Goal: Transaction & Acquisition: Purchase product/service

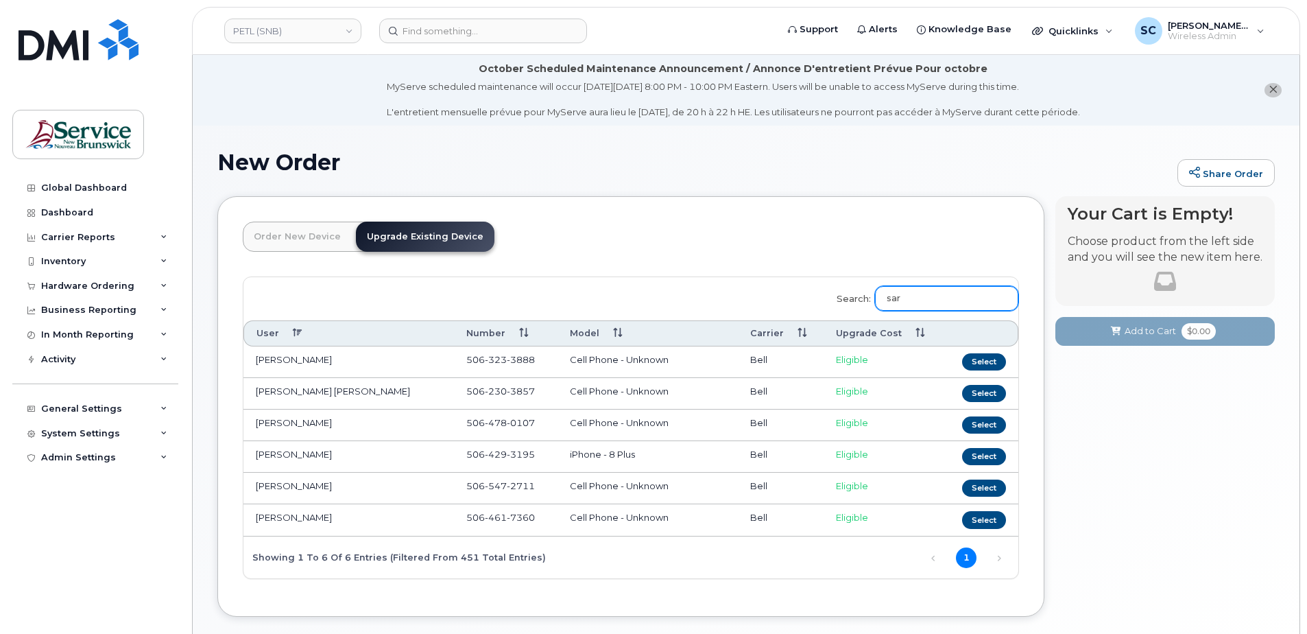
click at [929, 294] on input "sar" at bounding box center [946, 298] width 143 height 25
paste input "5062302753"
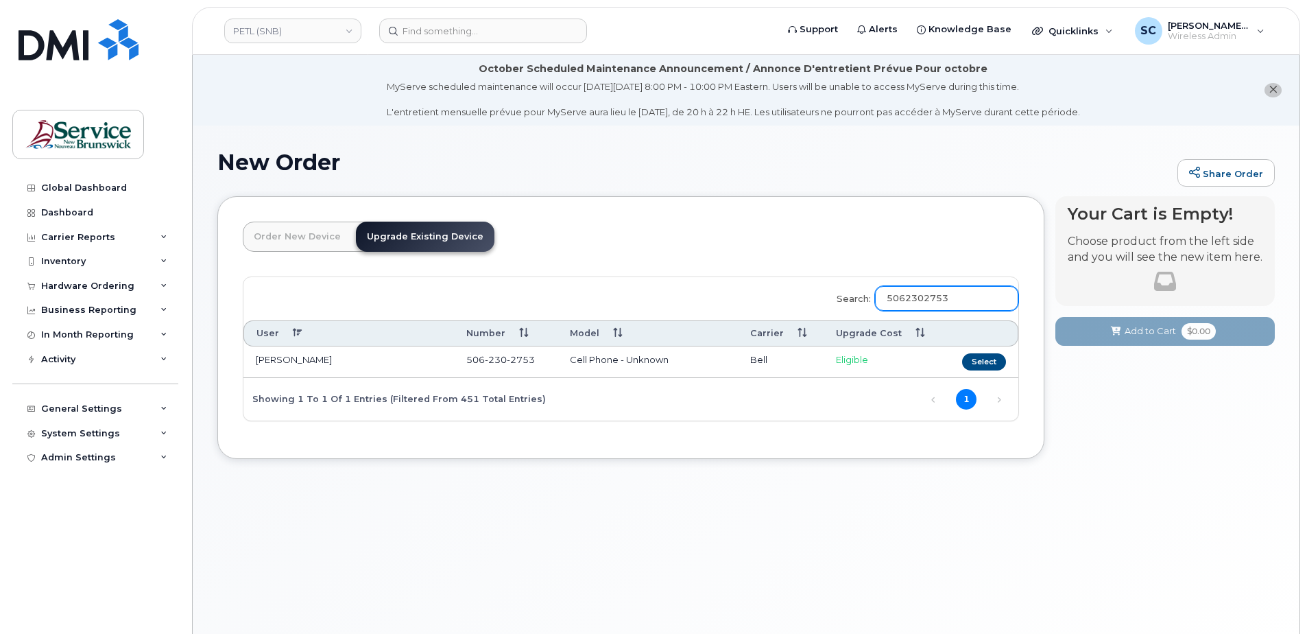
type input "5062302753"
click at [685, 294] on div "Search: 5062302753 User Number Model Carrier Upgrade Cost Nick Porter 506 230 2…" at bounding box center [631, 348] width 775 height 143
click at [988, 367] on button "Select" at bounding box center [984, 361] width 44 height 17
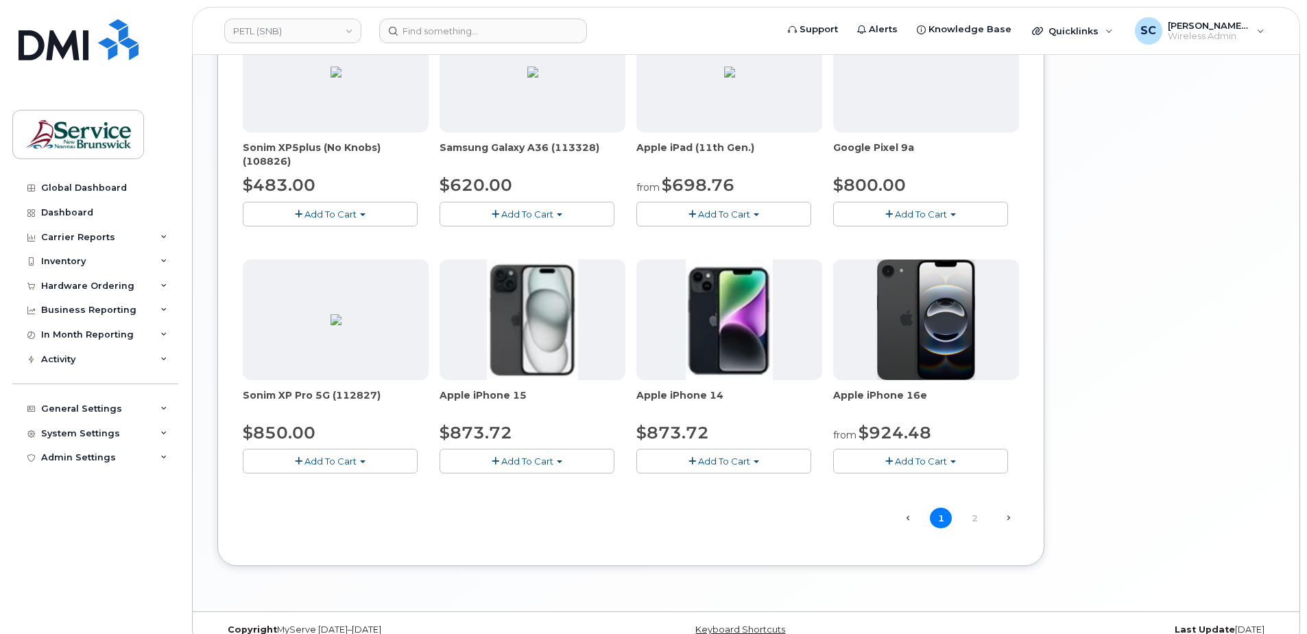
scroll to position [823, 0]
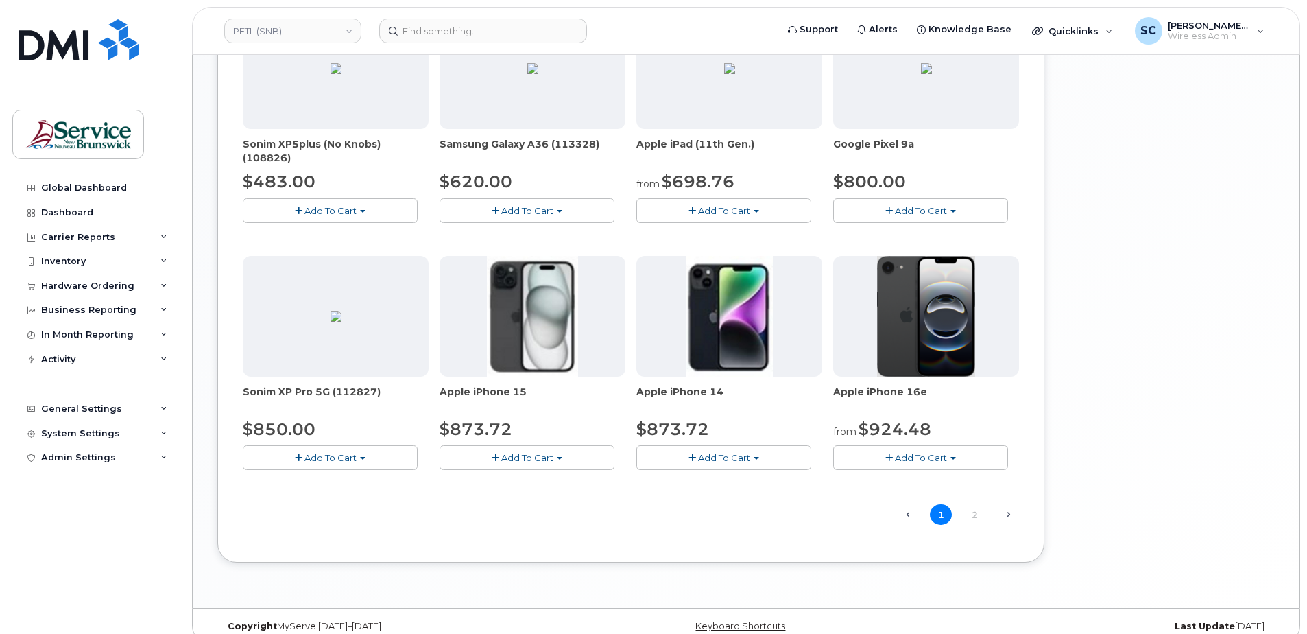
click at [947, 449] on button "Add To Cart" at bounding box center [920, 457] width 175 height 24
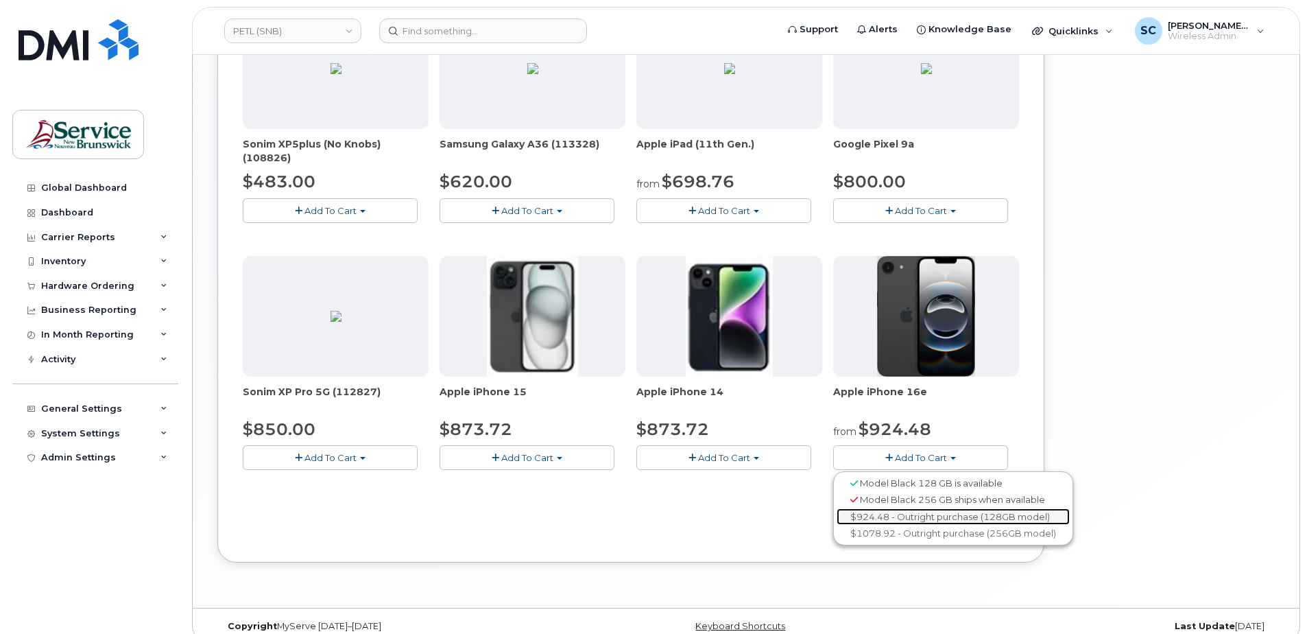
click at [927, 517] on link "$924.48 - Outright purchase (128GB model)" at bounding box center [953, 516] width 233 height 17
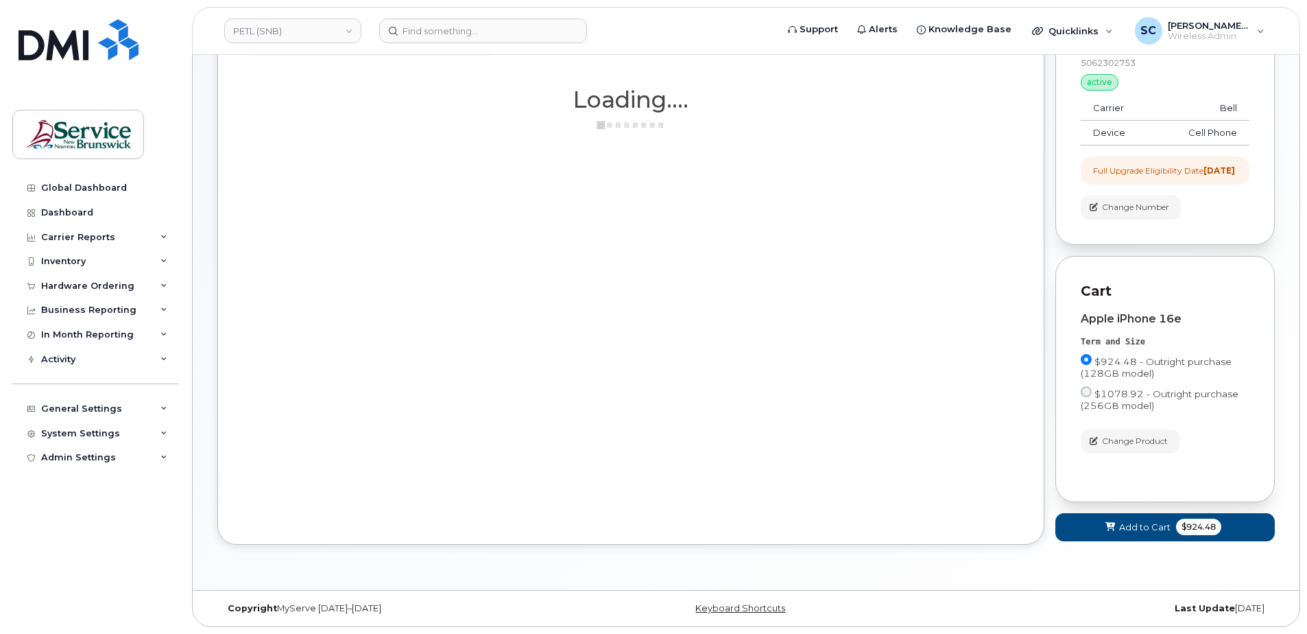
scroll to position [213, 0]
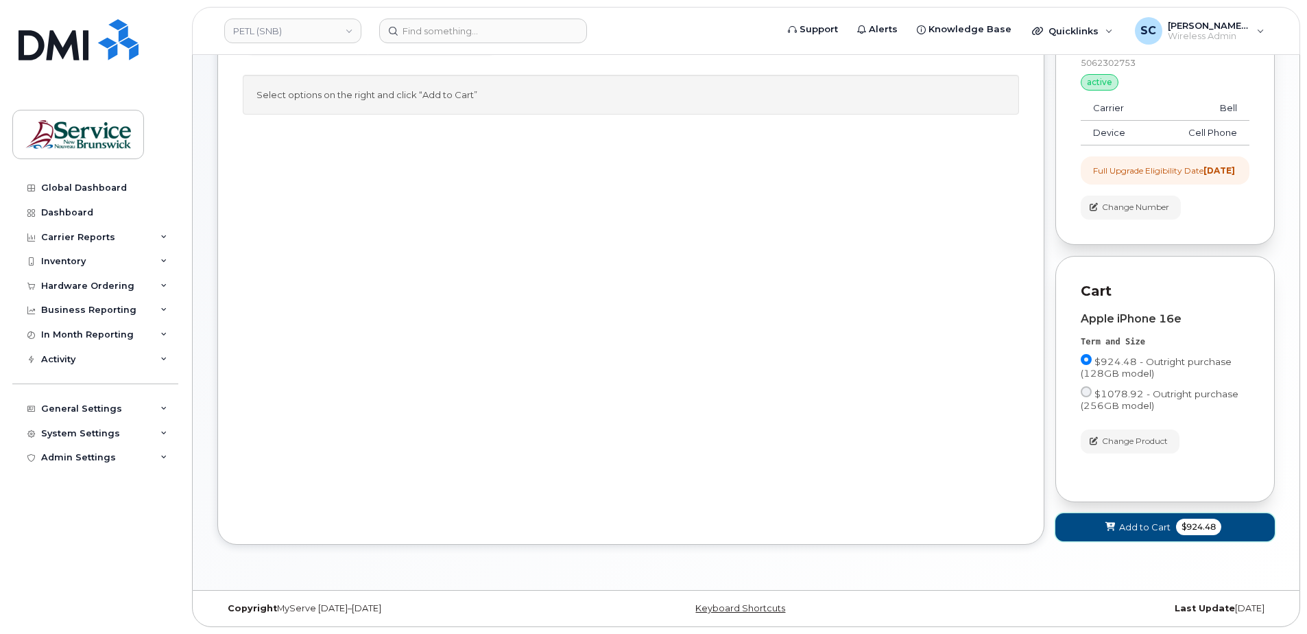
click at [1117, 527] on button "Add to Cart $924.48" at bounding box center [1165, 527] width 219 height 28
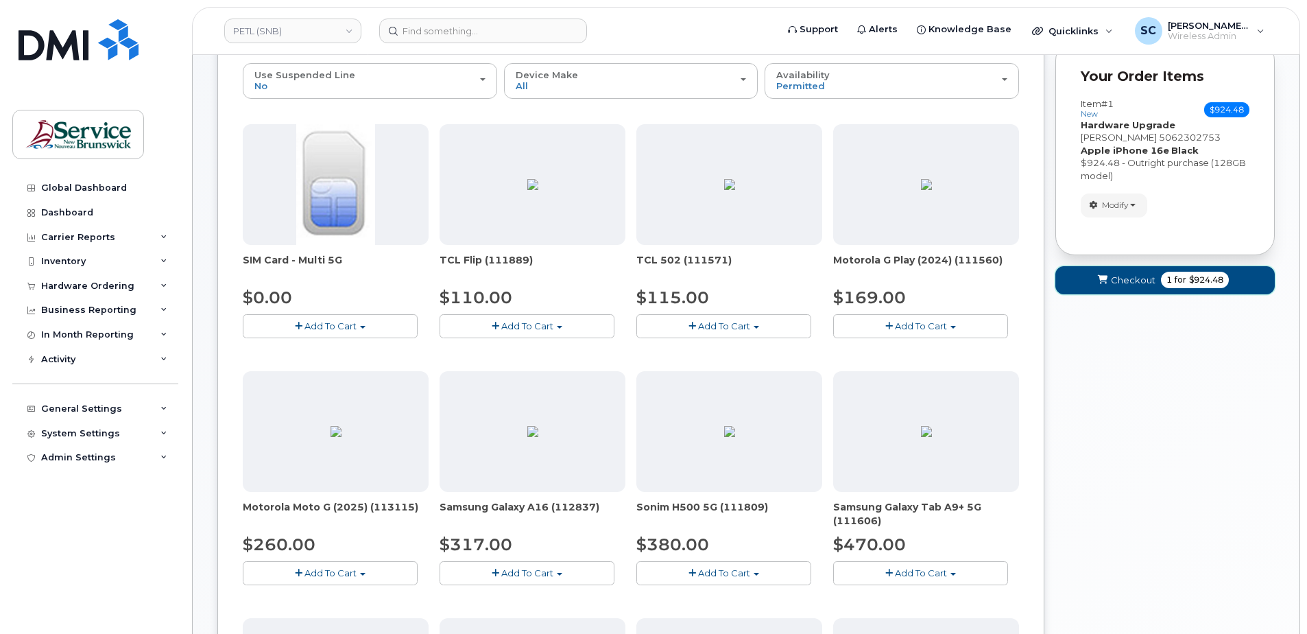
click at [1126, 280] on span "Checkout" at bounding box center [1133, 280] width 45 height 13
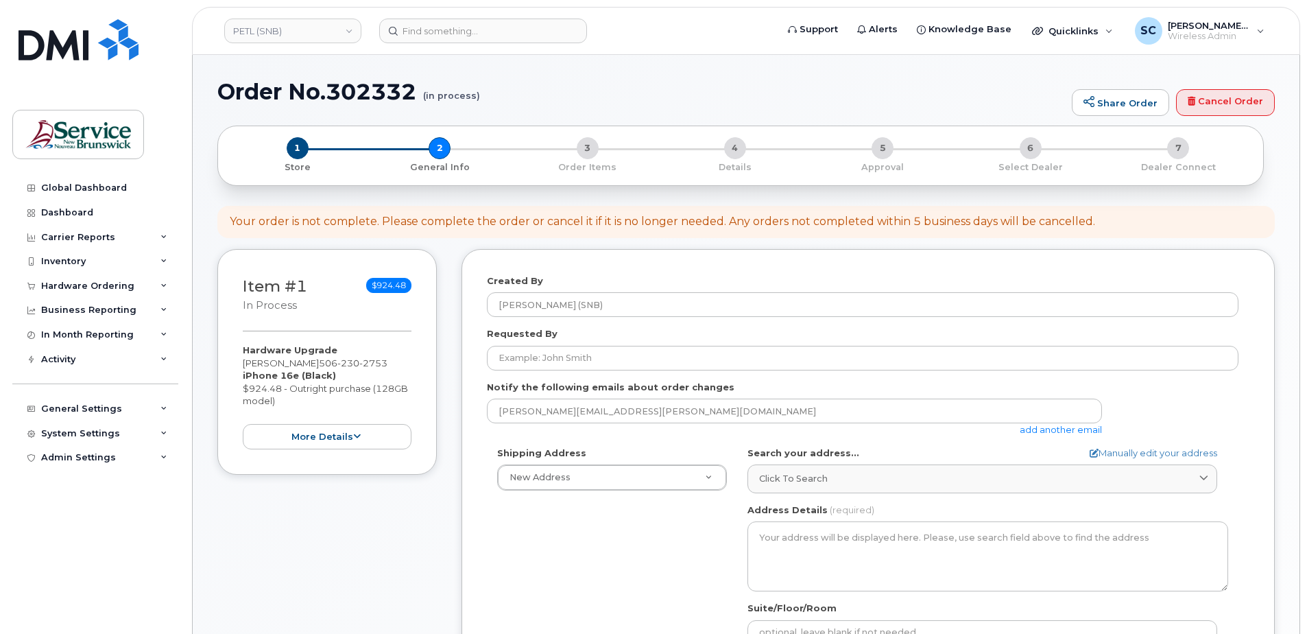
select select
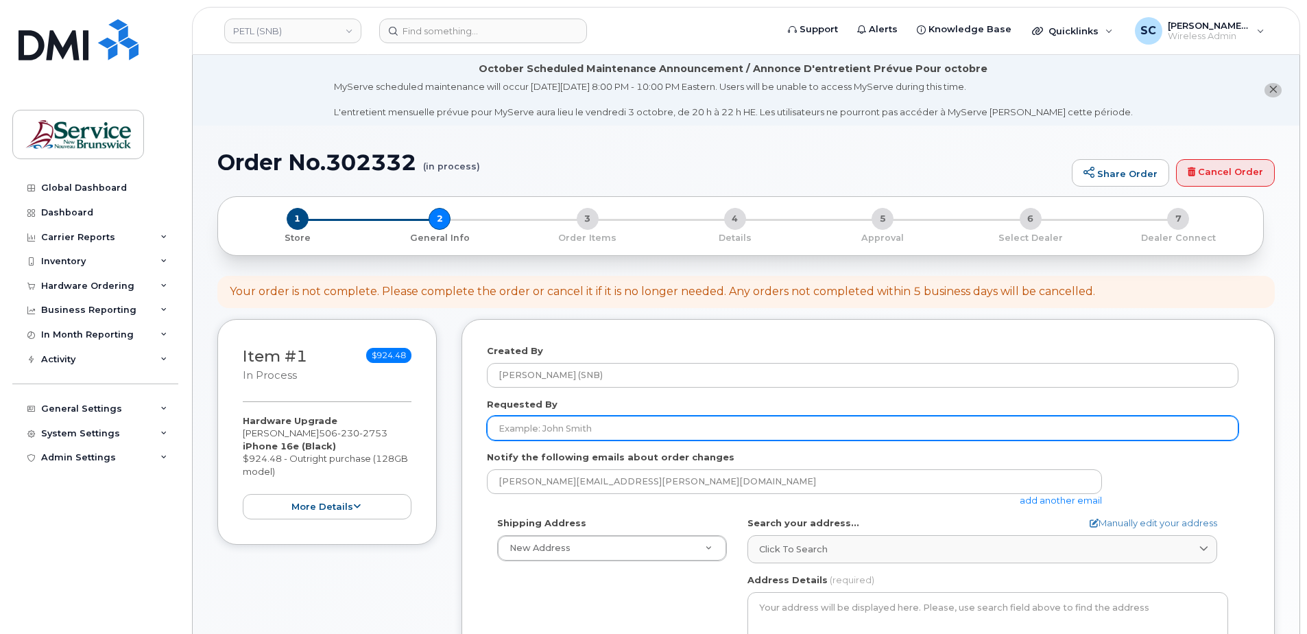
click at [565, 428] on input "Requested By" at bounding box center [863, 428] width 752 height 25
paste input "[PERSON_NAME][EMAIL_ADDRESS][DOMAIN_NAME]"
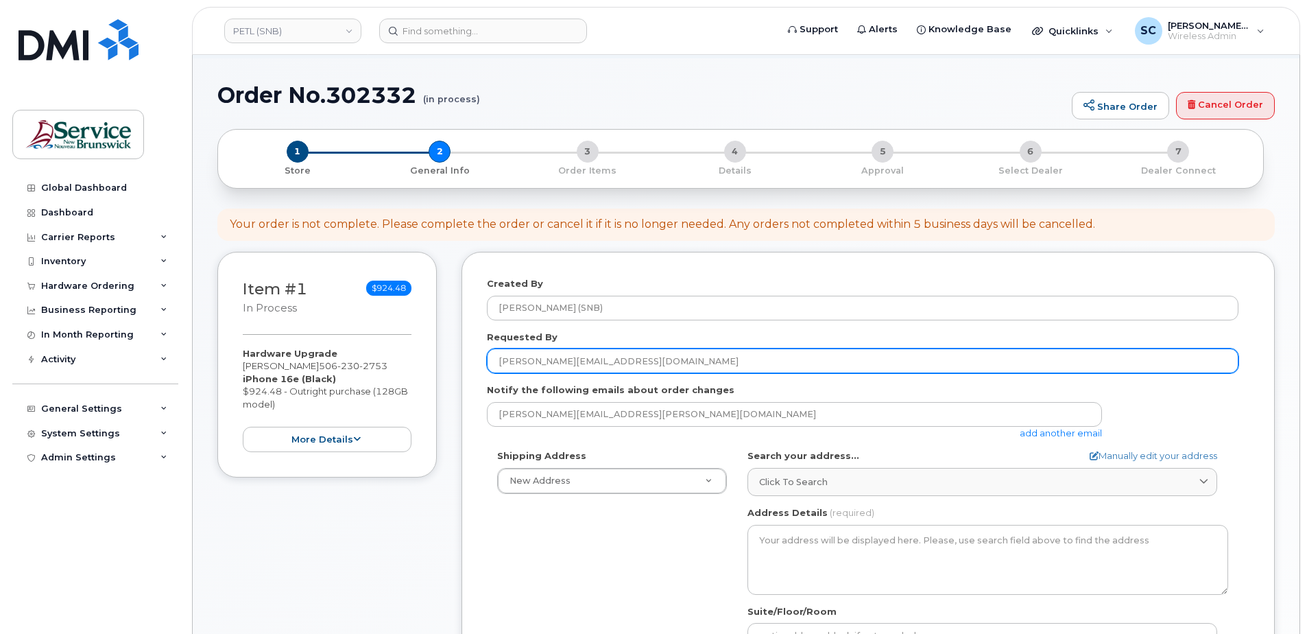
scroll to position [206, 0]
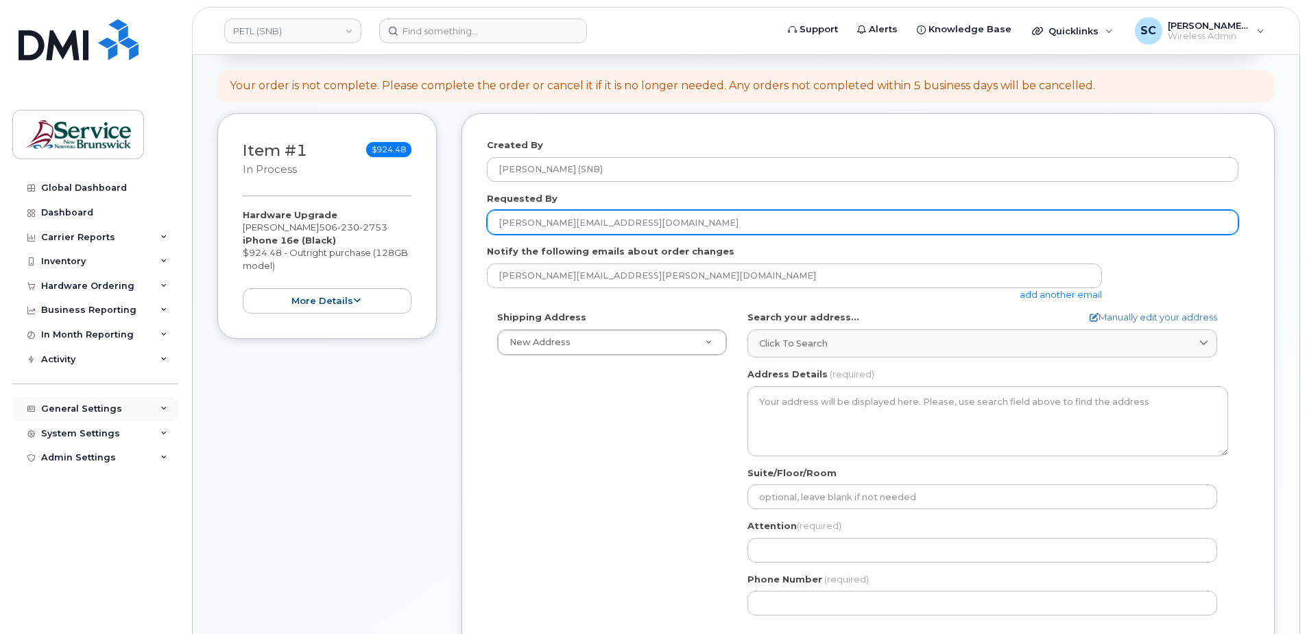
type input "[PERSON_NAME][EMAIL_ADDRESS][DOMAIN_NAME]"
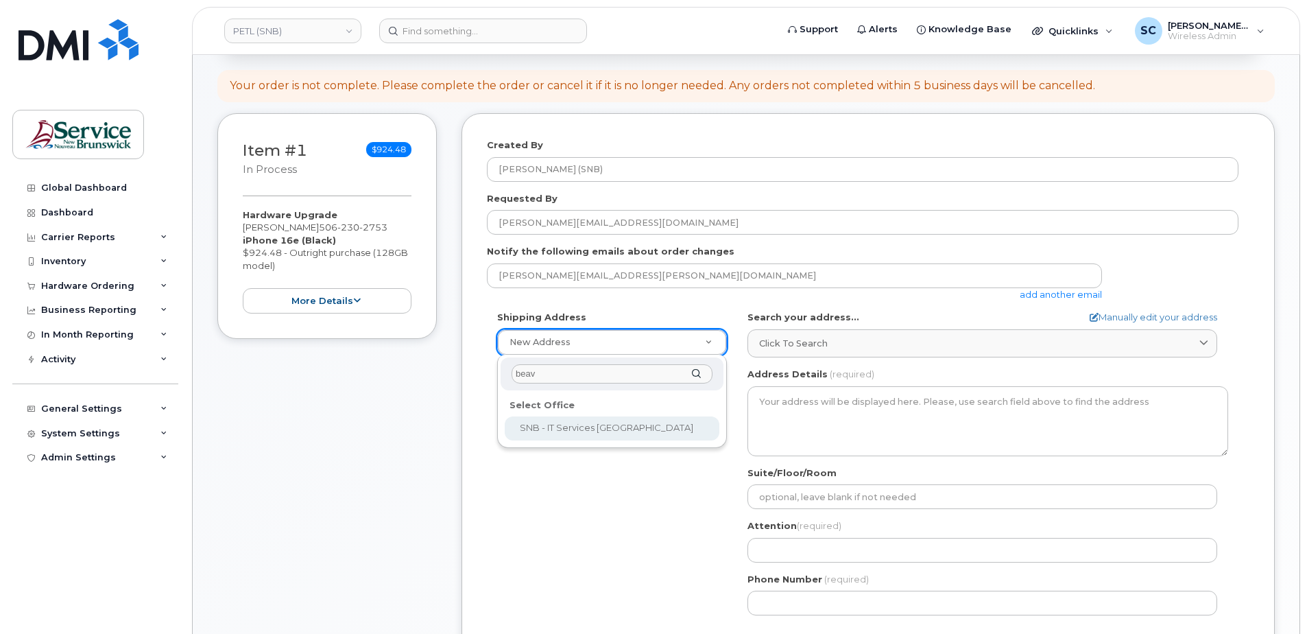
type input "beav"
select select
type textarea "200-500 Beaverbrook Crt Fredericton New Brunswick E3B 3P7"
type input "[PERSON_NAME]"
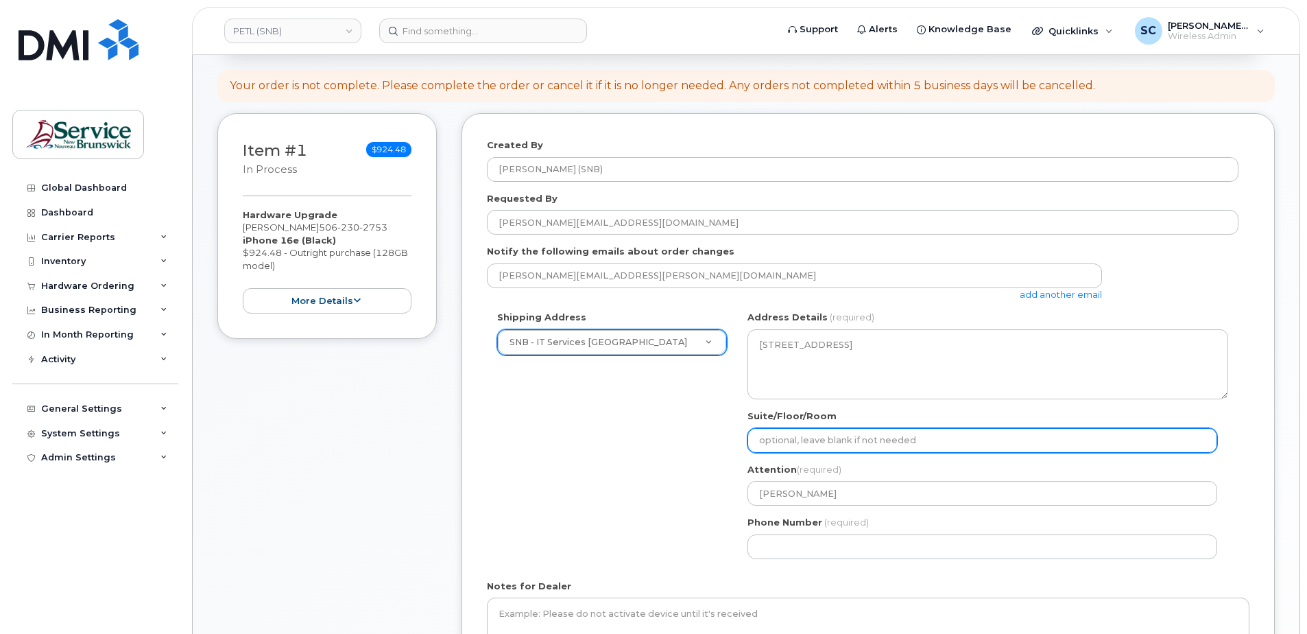
click at [887, 442] on input "Suite/Floor/Room" at bounding box center [983, 440] width 470 height 25
paste input "WO0000000492807"
select select
type input "WO0000000492807"
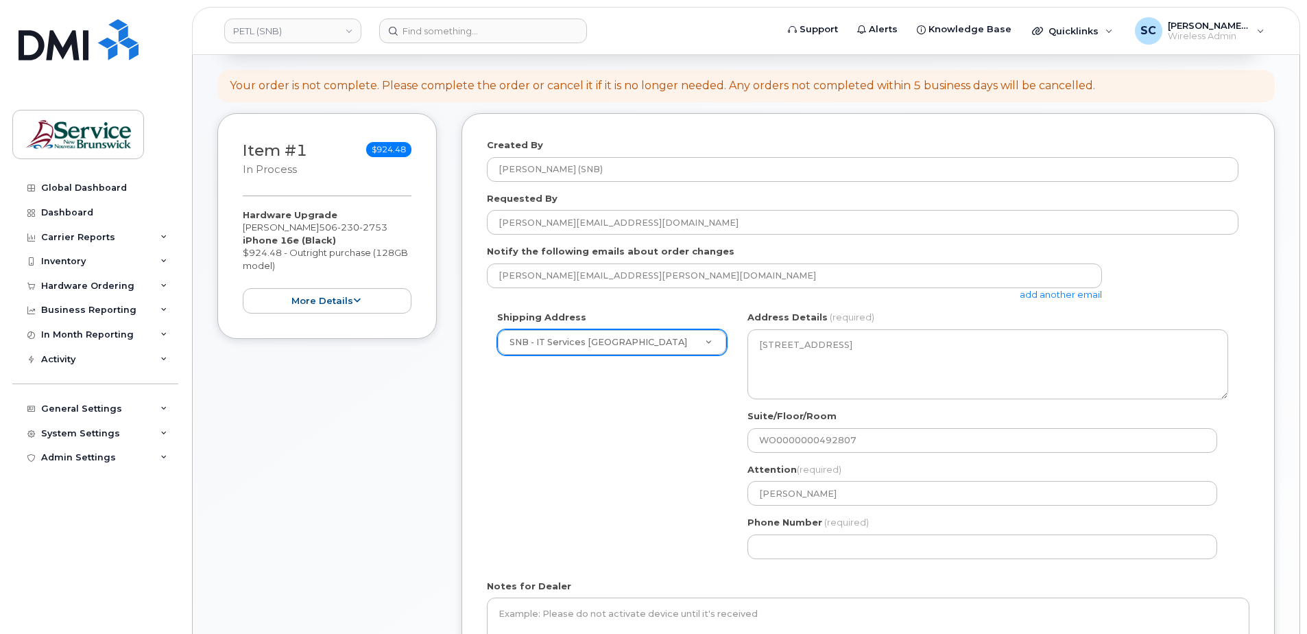
drag, startPoint x: 665, startPoint y: 461, endPoint x: 681, endPoint y: 462, distance: 16.5
click at [665, 461] on div "Shipping Address SNB - IT Services Beaverbrook Building New Address ASD-E Main …" at bounding box center [863, 440] width 752 height 258
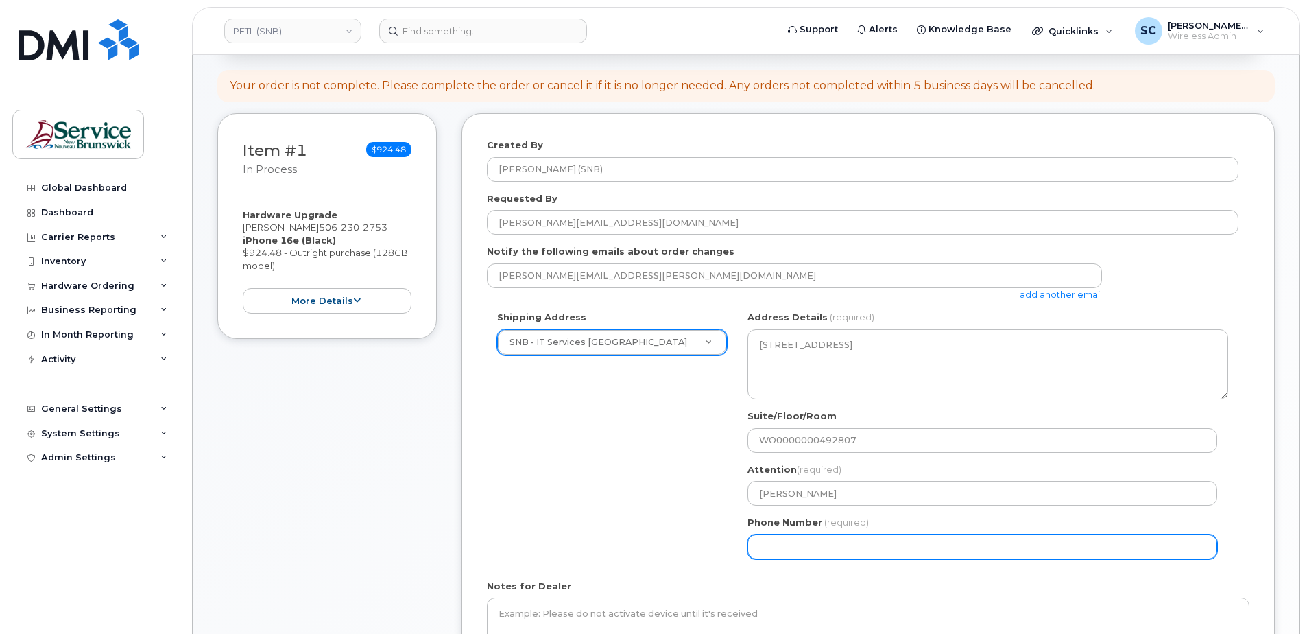
click at [796, 535] on input "Phone Number" at bounding box center [983, 546] width 470 height 25
type input "1234567890"
select select
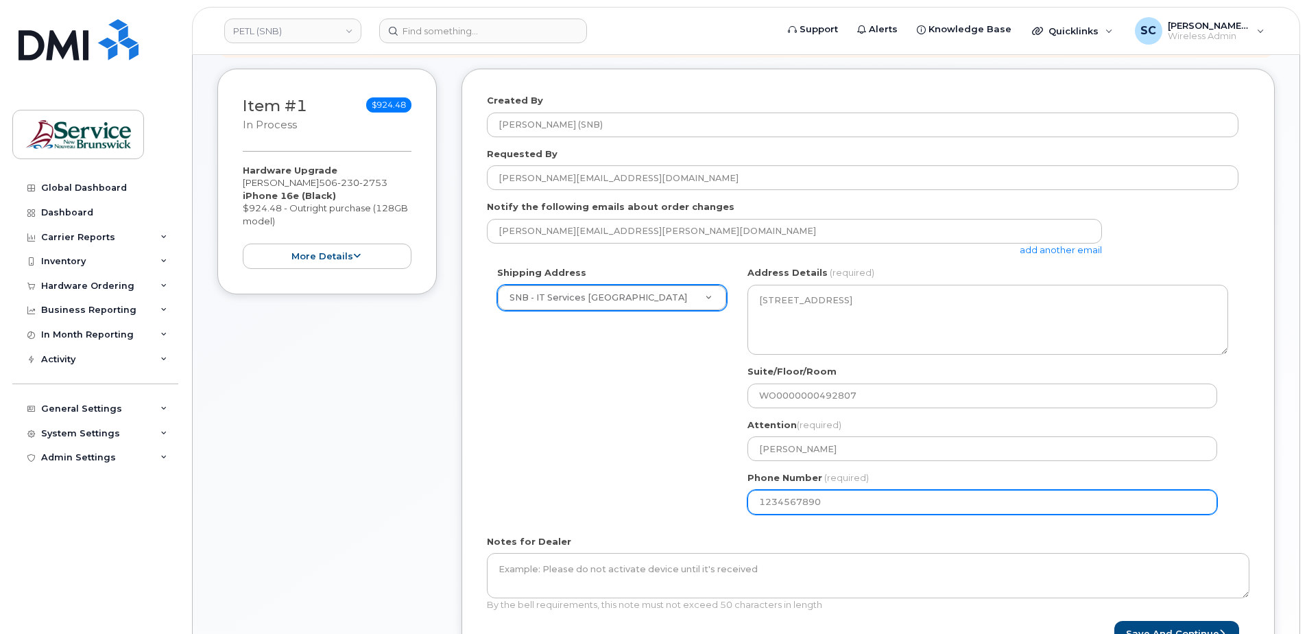
scroll to position [274, 0]
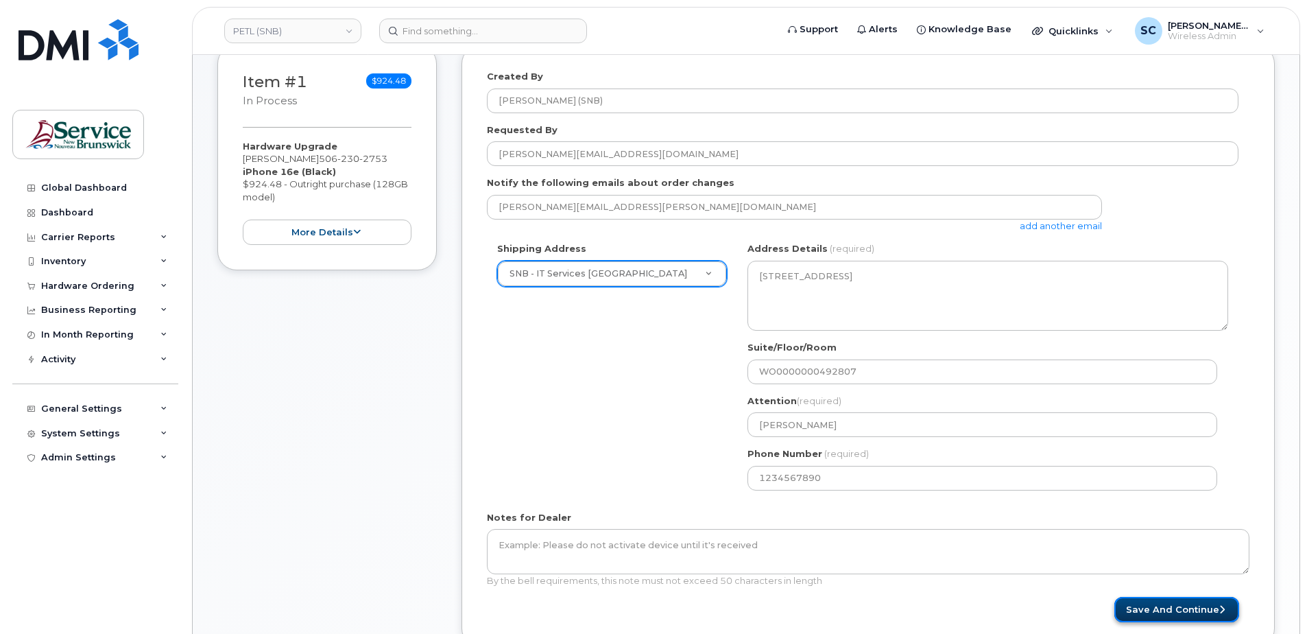
click at [1201, 611] on button "Save and Continue" at bounding box center [1177, 609] width 125 height 25
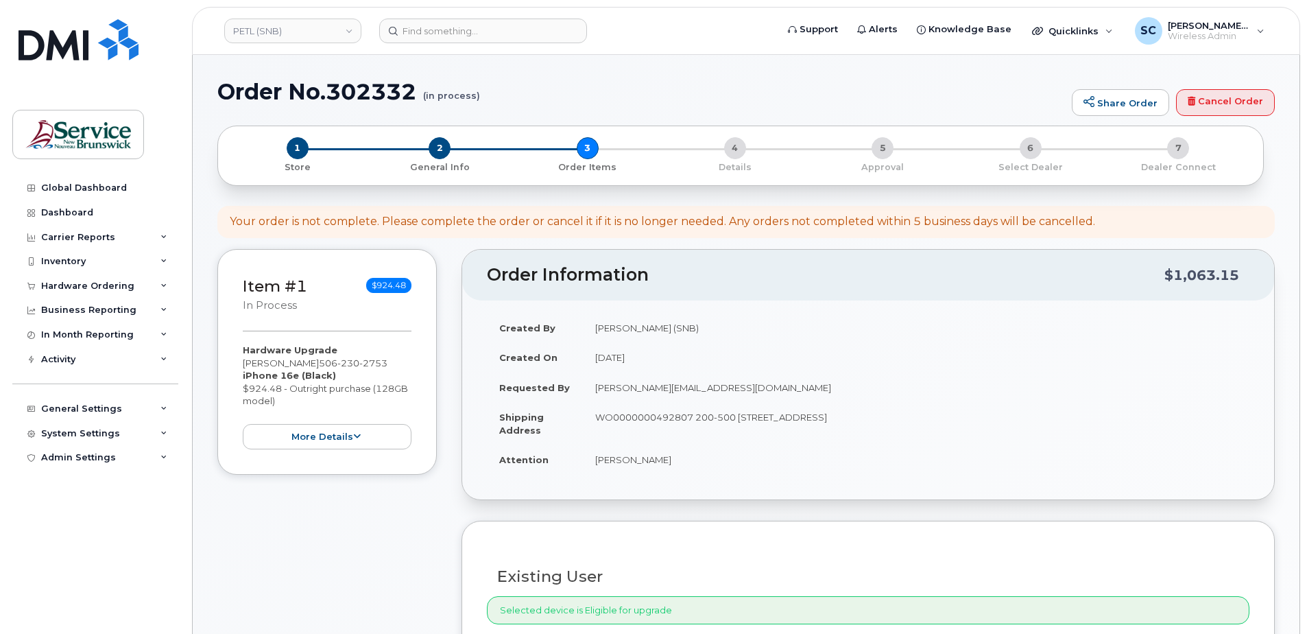
select select
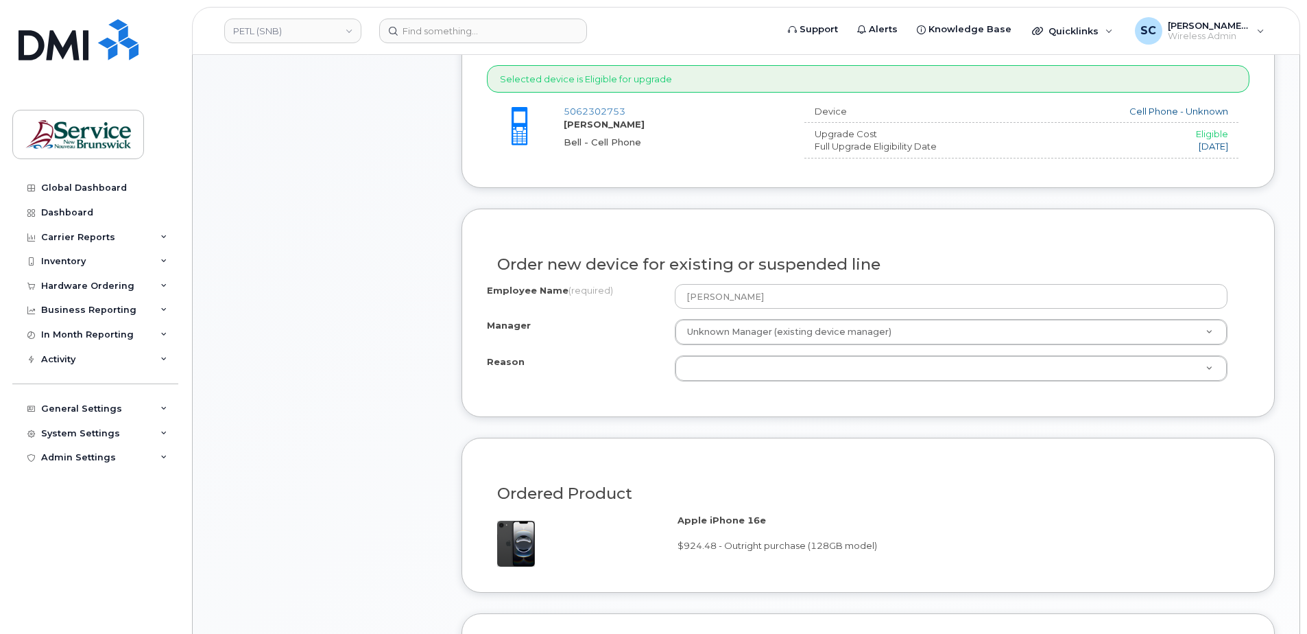
scroll to position [617, 0]
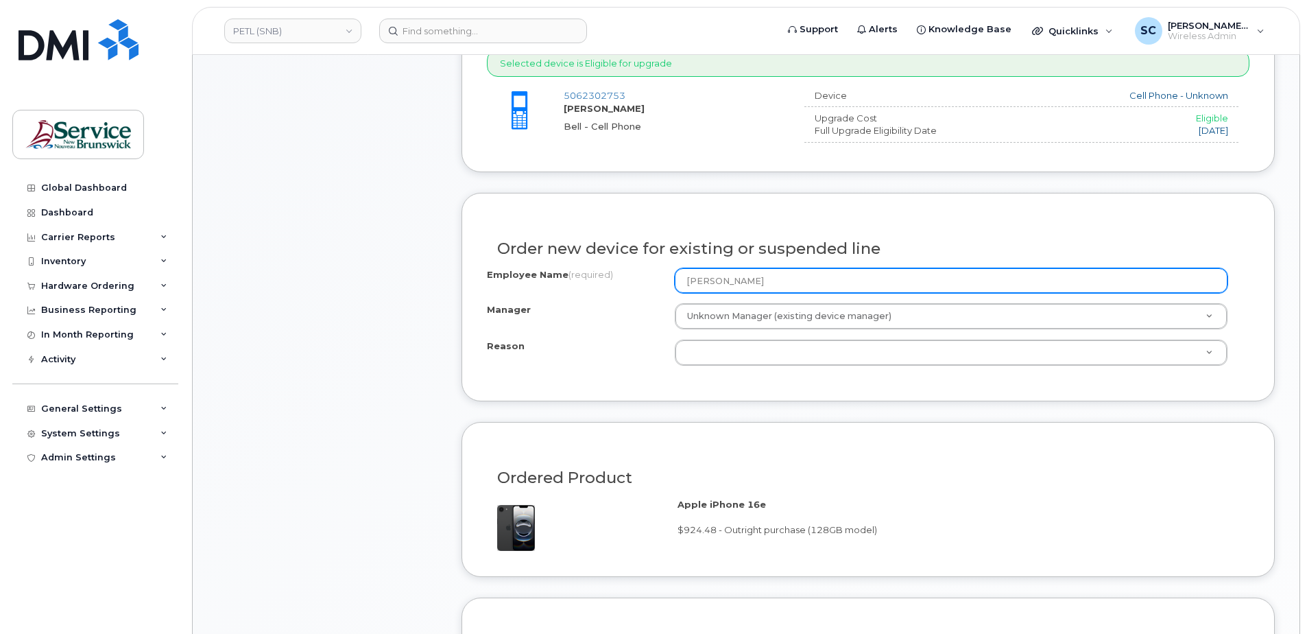
click at [751, 281] on input "[PERSON_NAME]" at bounding box center [951, 280] width 553 height 25
paste input "[PERSON_NAME]"
type input "[PERSON_NAME]"
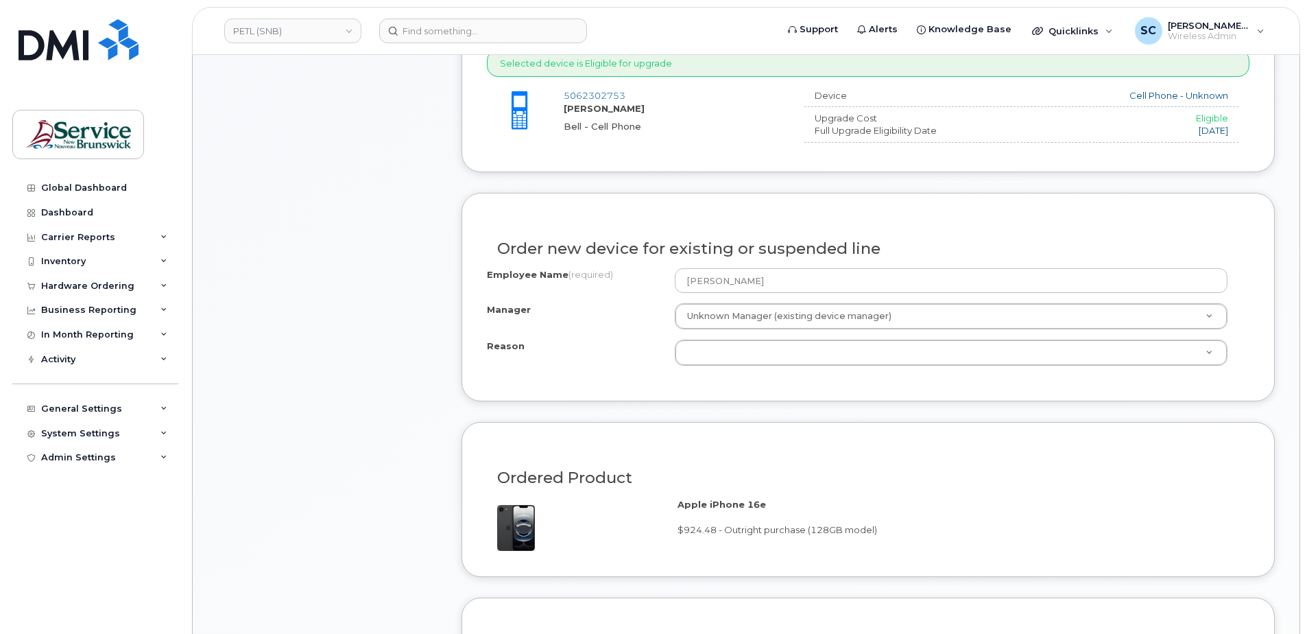
click at [643, 384] on div "Order new device for existing or suspended line Employee Name (required) Sarah …" at bounding box center [869, 297] width 814 height 209
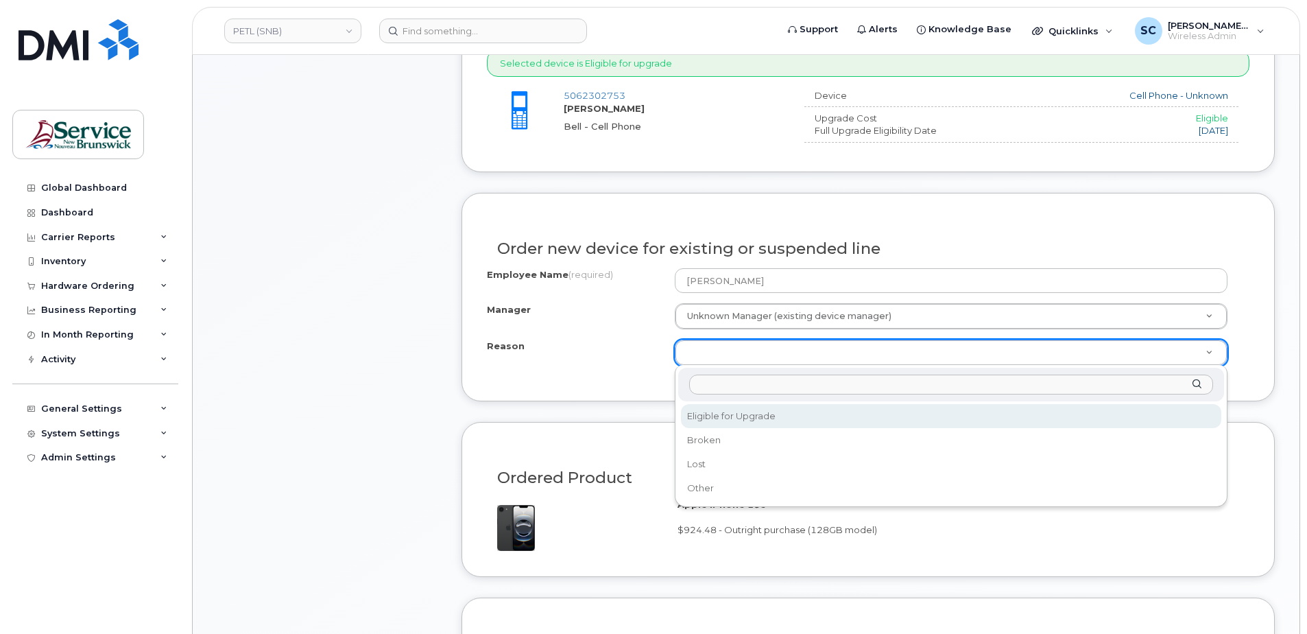
select select "eligible_for_upgrade"
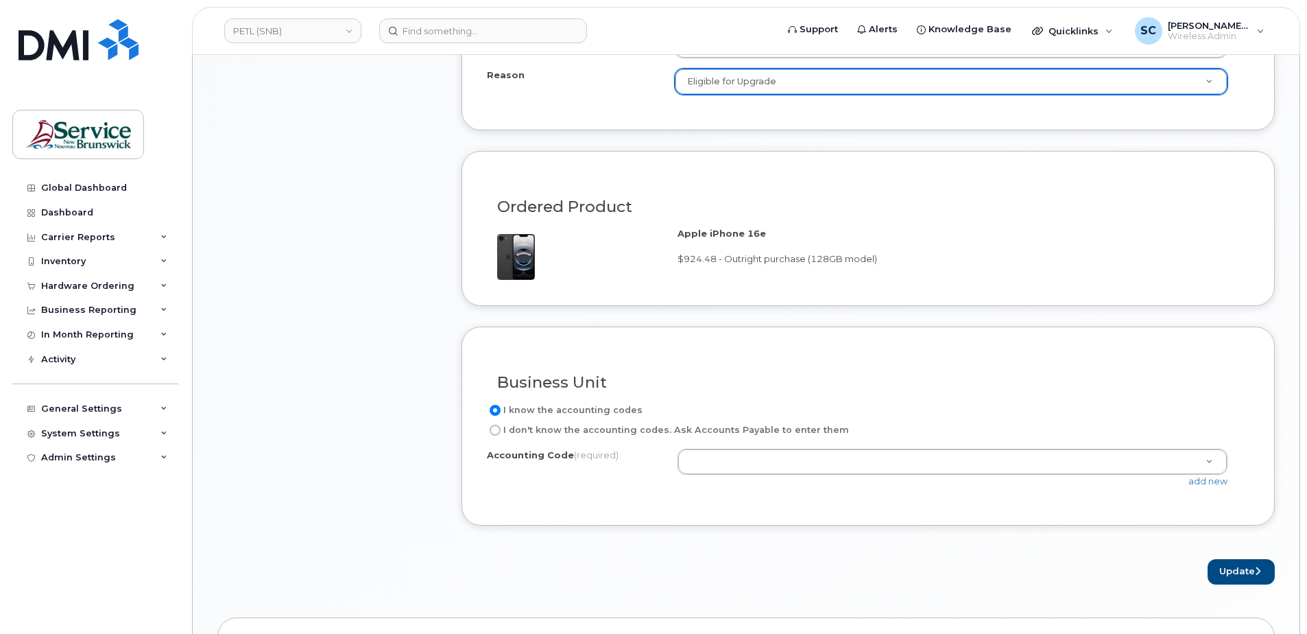
scroll to position [892, 0]
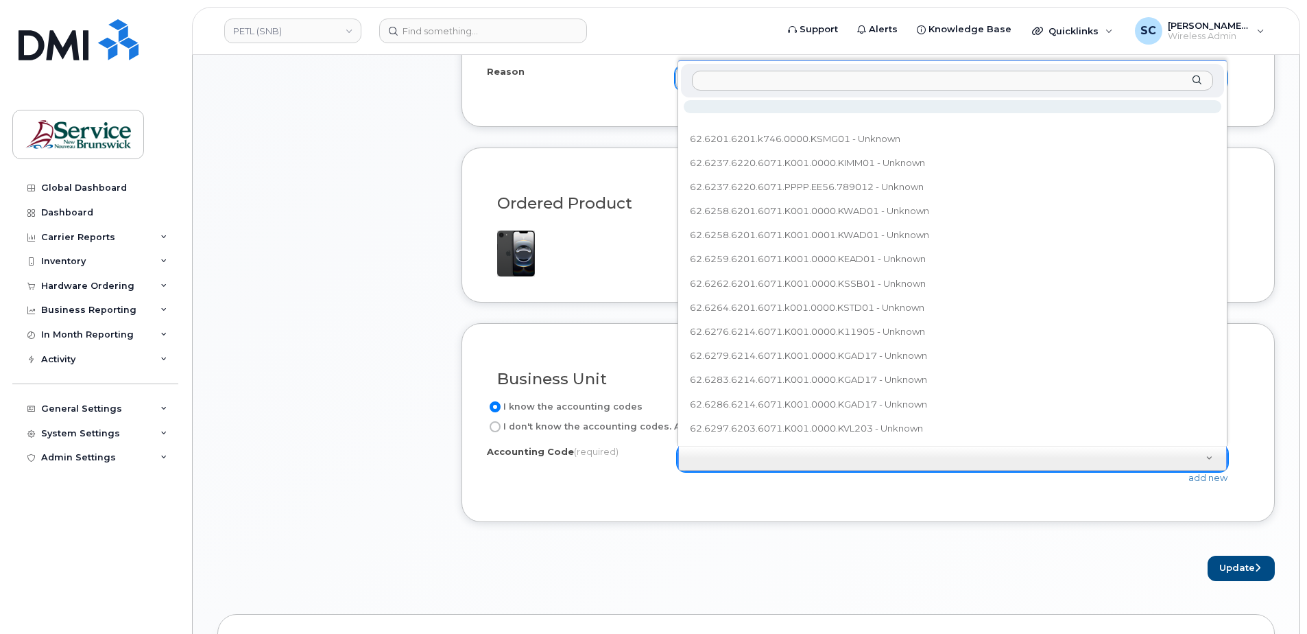
type input "62.6241.6220.6071.K001.0000.KIMM01"
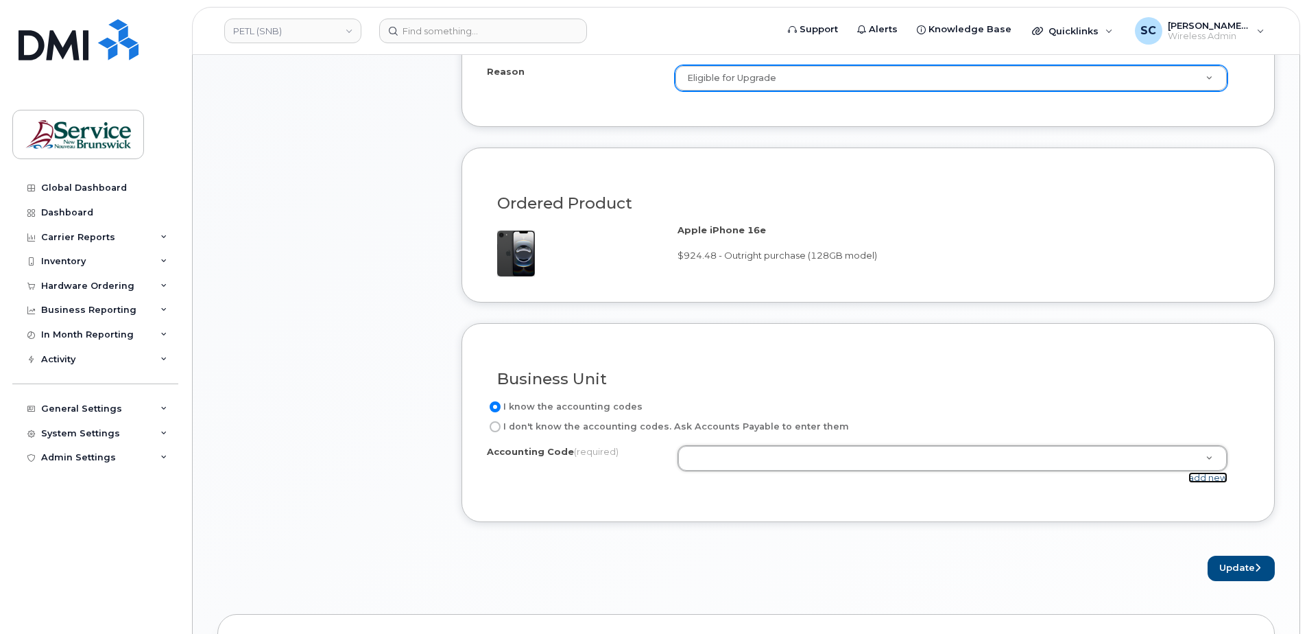
click at [1196, 476] on link "add new" at bounding box center [1208, 477] width 39 height 11
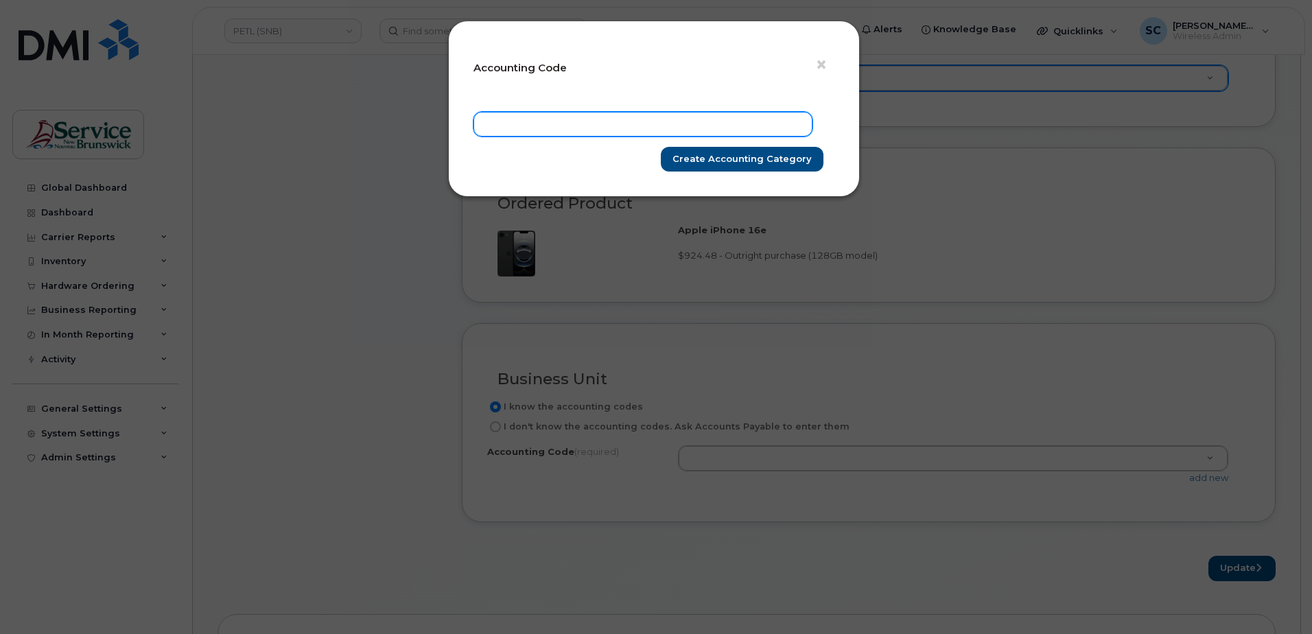
click at [714, 133] on input "text" at bounding box center [642, 124] width 339 height 25
paste input "62.6241.6220.6071.K001.0000.KIMM01"
type input "62.6241.6220.6071.K001.0000.KIMM01"
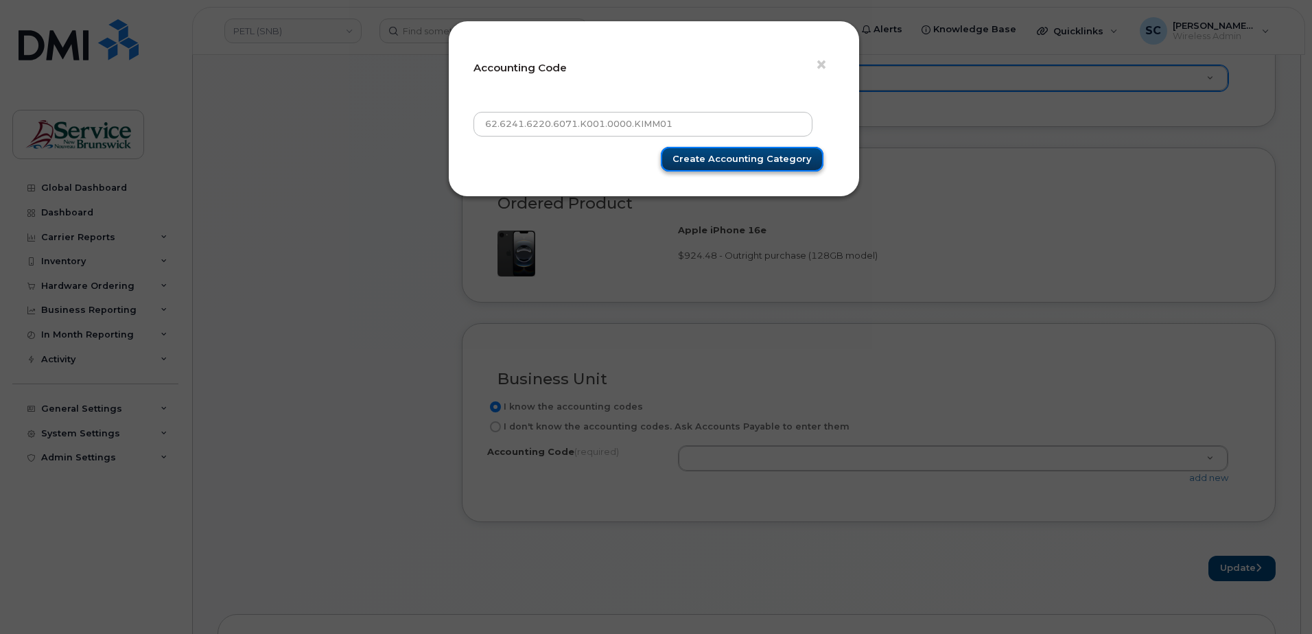
click at [766, 158] on input "Create Accounting category" at bounding box center [742, 159] width 163 height 25
type input "Create Accounting category"
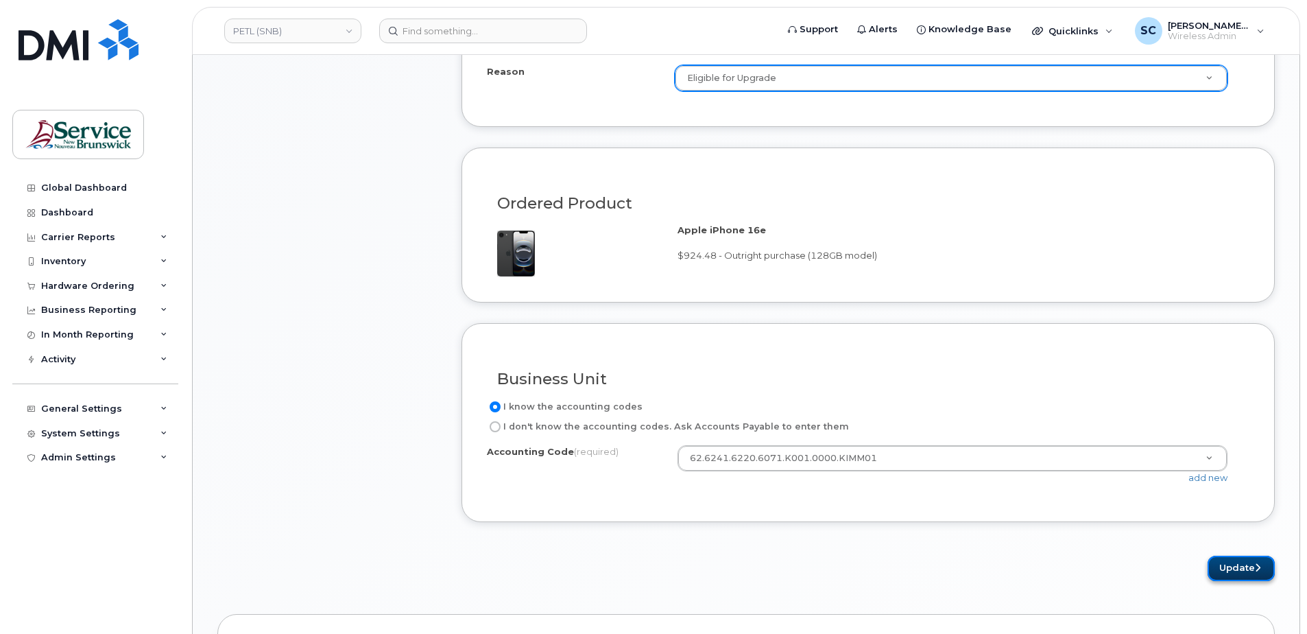
click at [1230, 561] on button "Update" at bounding box center [1241, 568] width 67 height 25
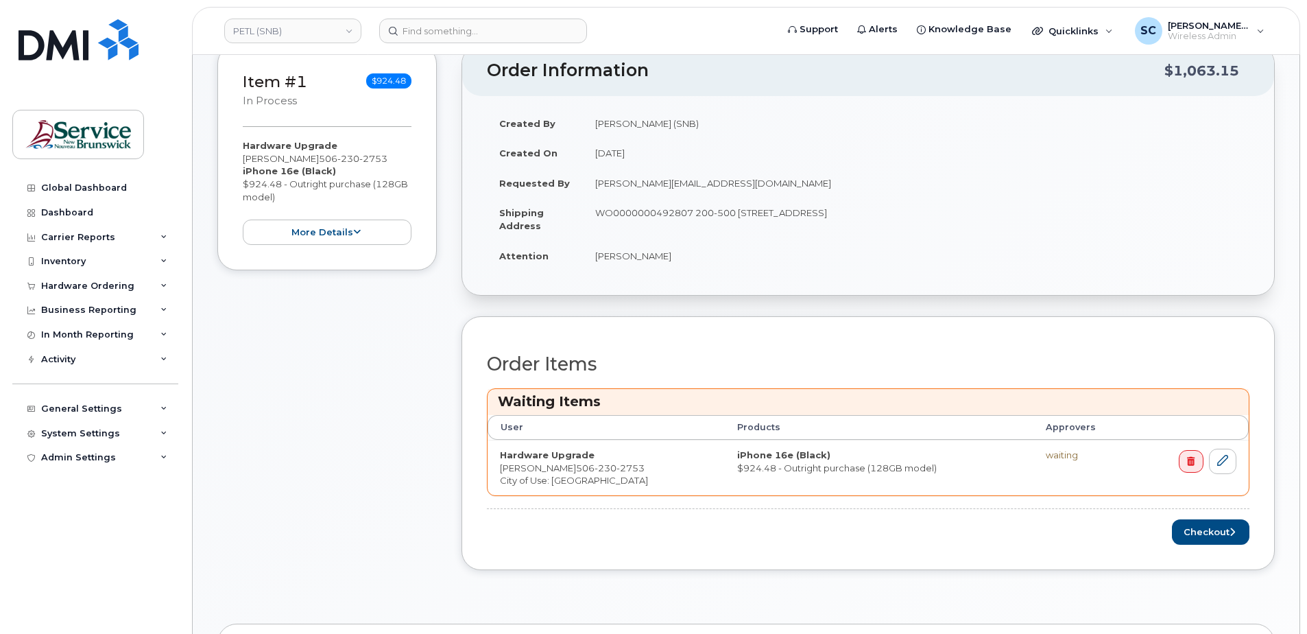
scroll to position [412, 0]
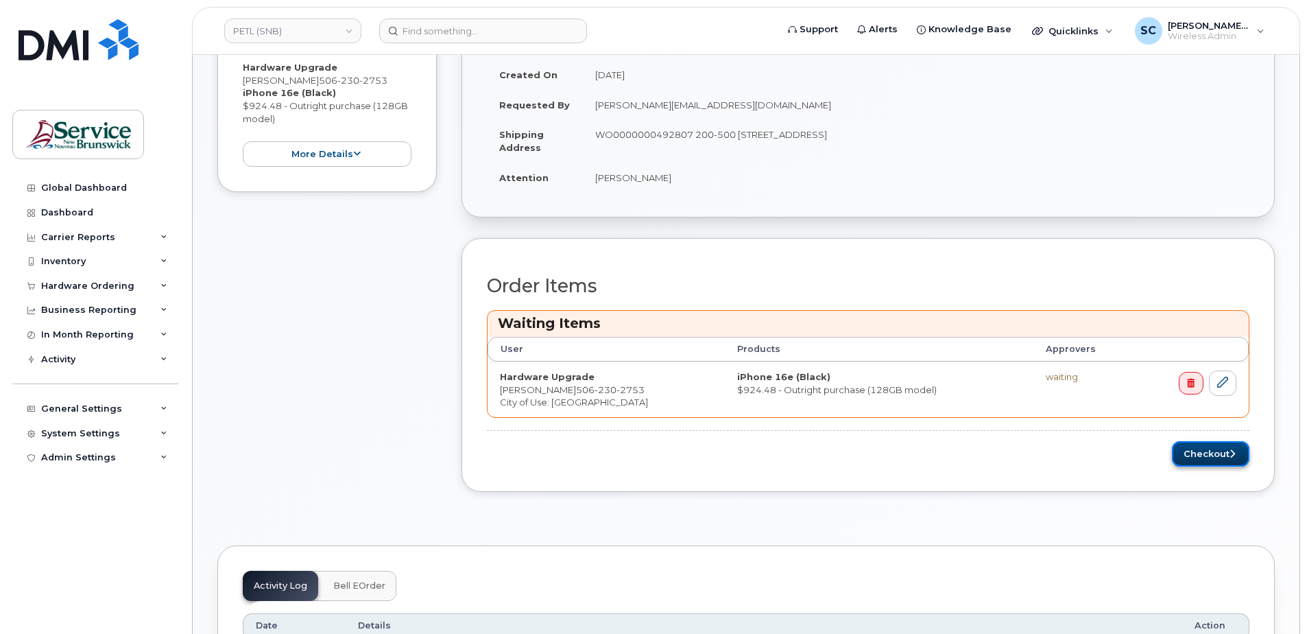
click at [1210, 456] on button "Checkout" at bounding box center [1211, 453] width 78 height 25
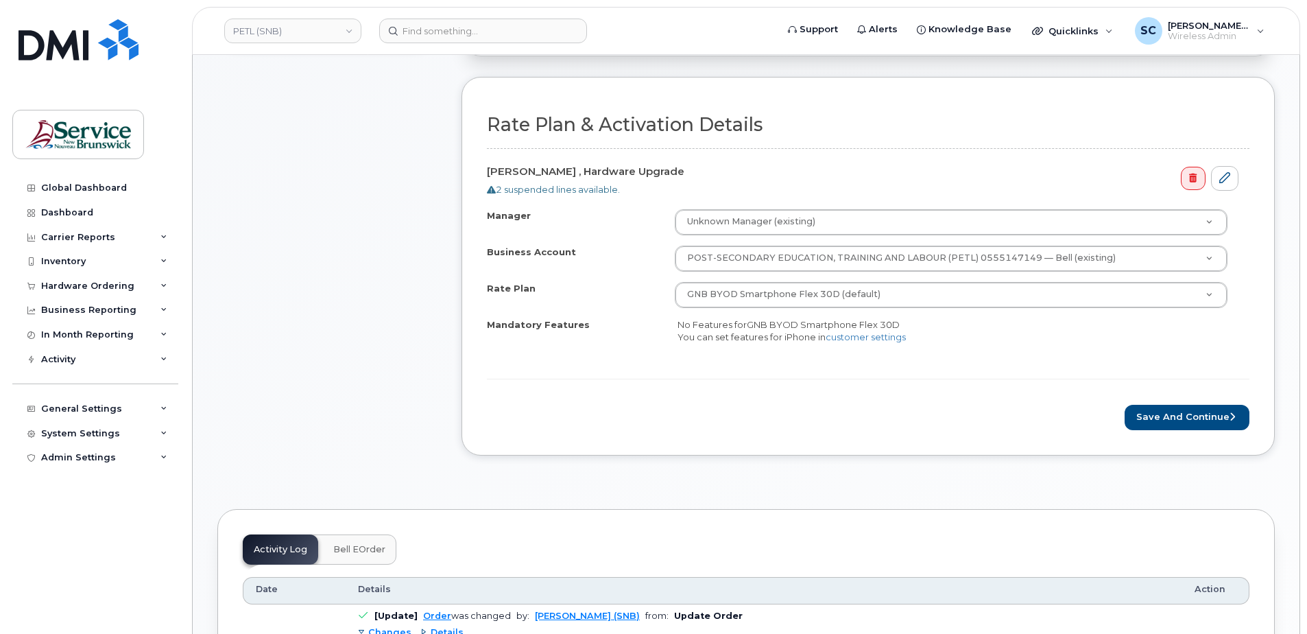
scroll to position [480, 0]
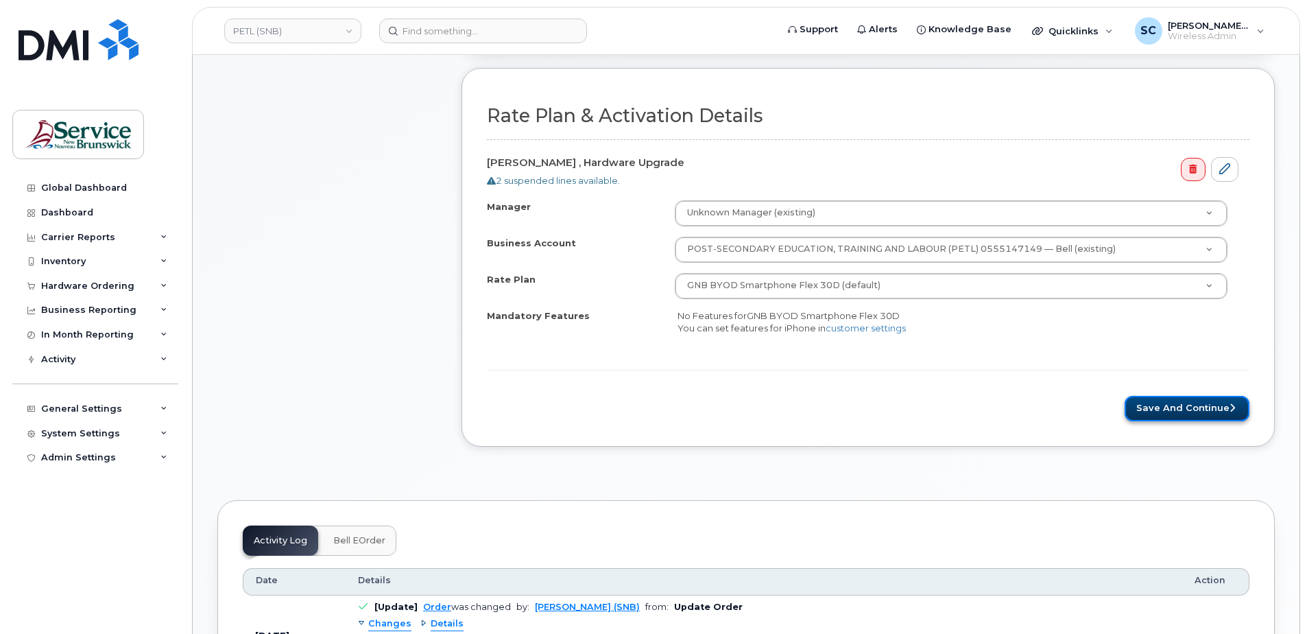
click at [1187, 413] on button "Save and Continue" at bounding box center [1187, 408] width 125 height 25
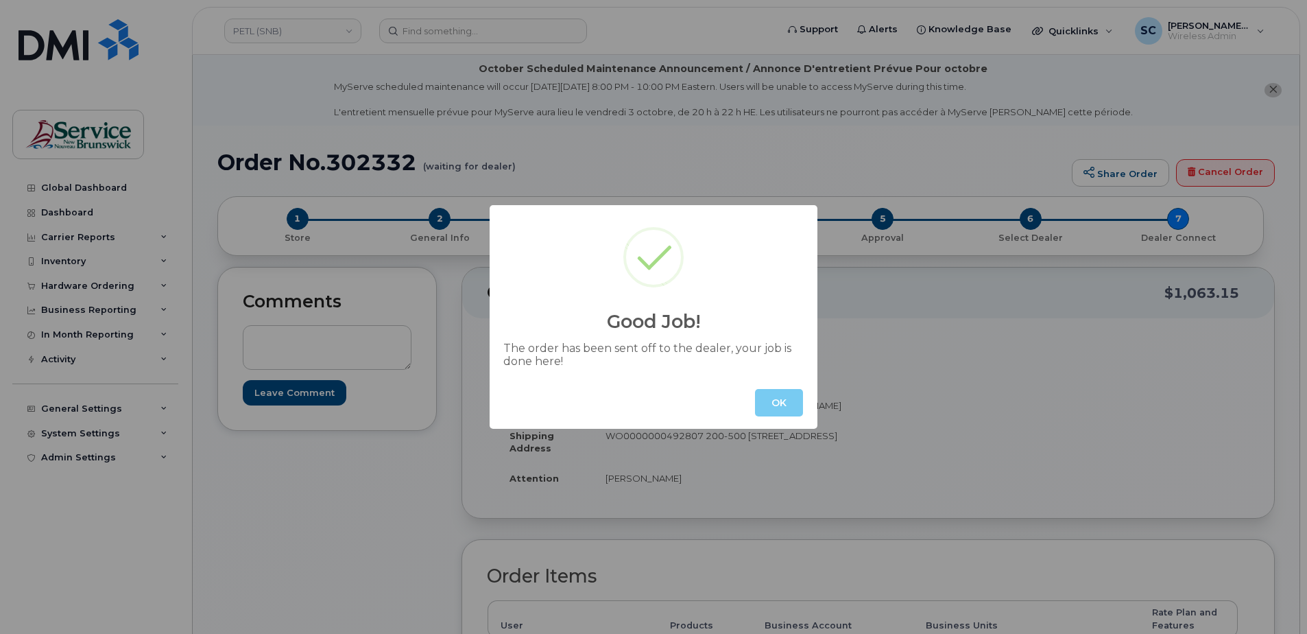
click at [774, 400] on button "OK" at bounding box center [779, 402] width 48 height 27
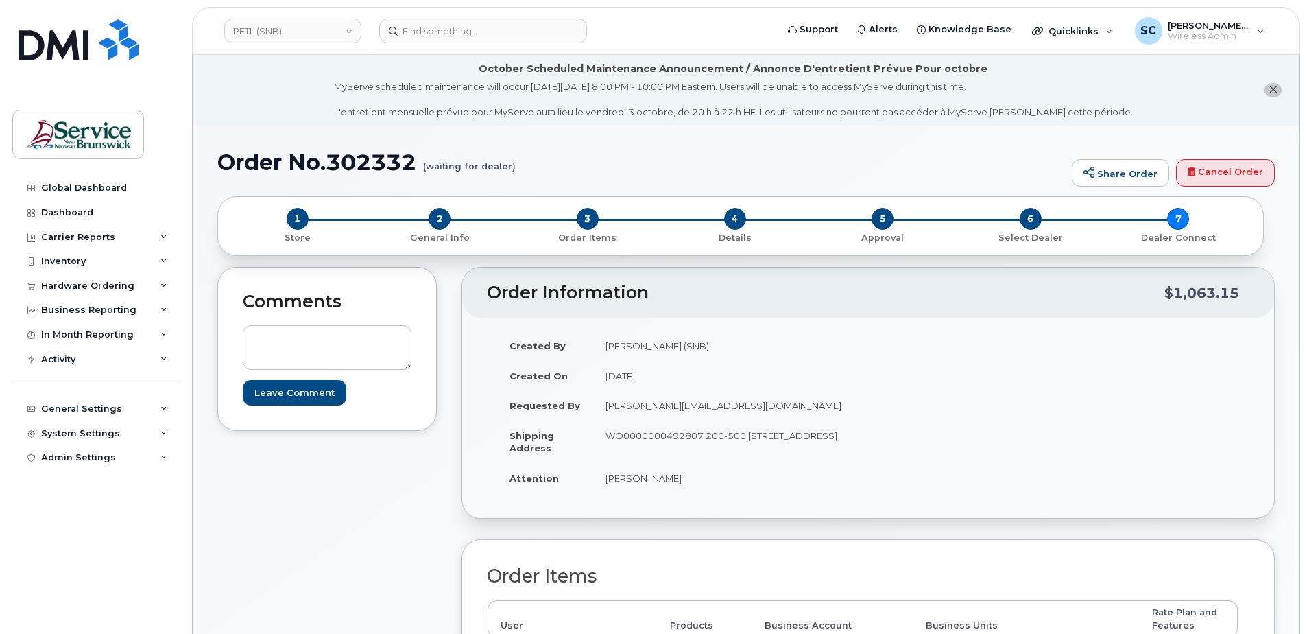
click at [387, 158] on h1 "Order No.302332 (waiting for dealer)" at bounding box center [641, 162] width 848 height 24
copy h1 "302332"
